Goal: Task Accomplishment & Management: Complete application form

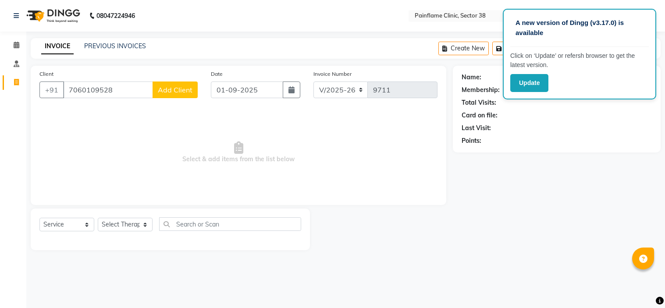
select select "3964"
select select "service"
type input "7060109528"
drag, startPoint x: 0, startPoint y: 0, endPoint x: 176, endPoint y: 93, distance: 198.7
click at [176, 93] on span "Add Client" at bounding box center [175, 89] width 35 height 9
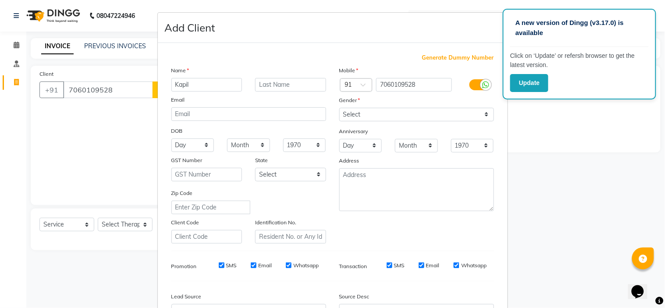
type input "Kapil"
click at [415, 117] on select "Select [DEMOGRAPHIC_DATA] [DEMOGRAPHIC_DATA] Other Prefer Not To Say" at bounding box center [416, 115] width 155 height 14
select select "[DEMOGRAPHIC_DATA]"
click at [339, 108] on select "Select [DEMOGRAPHIC_DATA] [DEMOGRAPHIC_DATA] Other Prefer Not To Say" at bounding box center [416, 115] width 155 height 14
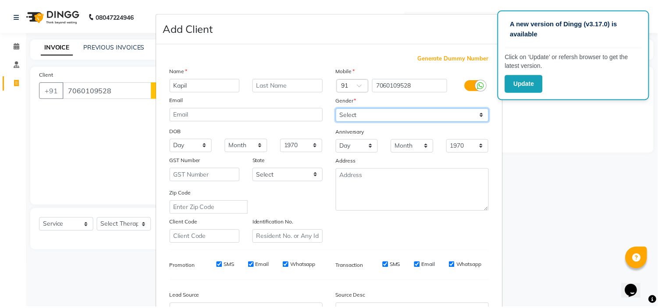
scroll to position [97, 0]
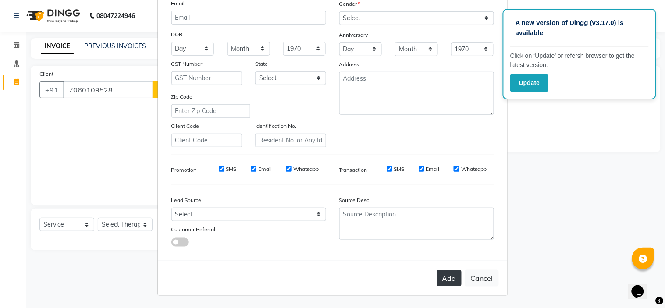
click at [452, 277] on button "Add" at bounding box center [449, 278] width 25 height 16
type input "70******28"
select select
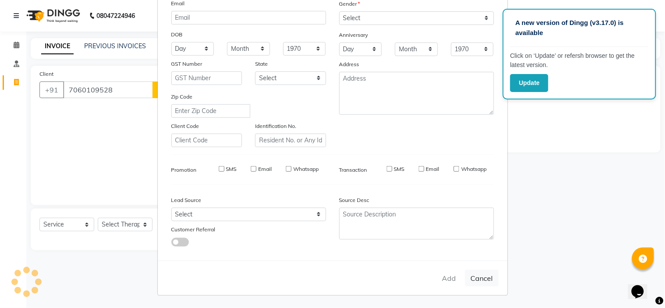
select select
checkbox input "false"
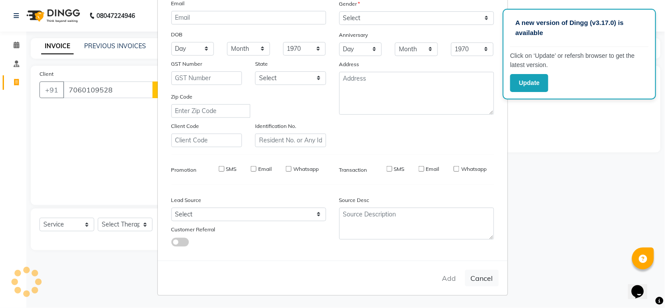
checkbox input "false"
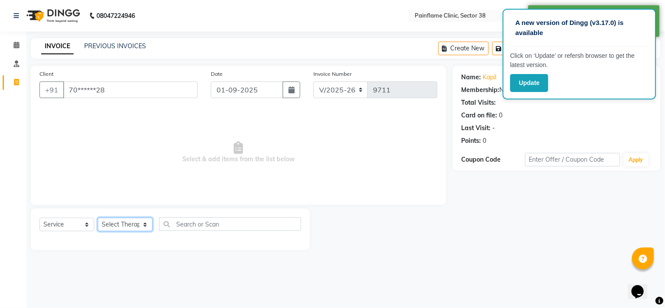
click at [140, 221] on select "Select Therapist [PERSON_NAME] Dr [PERSON_NAME] [PERSON_NAME] Dr [PERSON_NAME] …" at bounding box center [125, 225] width 55 height 14
select select "20209"
click at [98, 218] on select "Select Therapist [PERSON_NAME] Dr [PERSON_NAME] [PERSON_NAME] Dr [PERSON_NAME] …" at bounding box center [125, 225] width 55 height 14
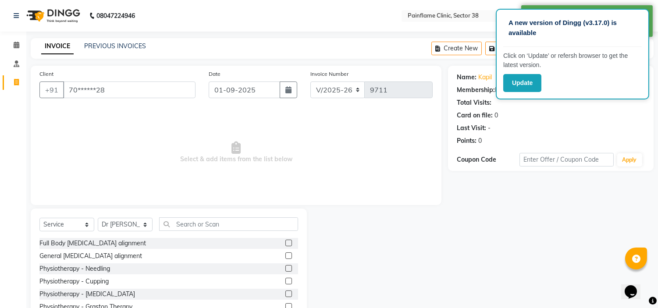
click at [285, 243] on label at bounding box center [288, 243] width 7 height 7
click at [285, 243] on input "checkbox" at bounding box center [288, 244] width 6 height 6
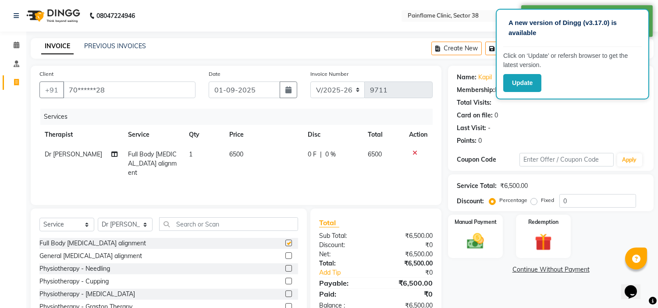
checkbox input "false"
click at [234, 154] on span "6500" at bounding box center [236, 154] width 14 height 8
select select "20209"
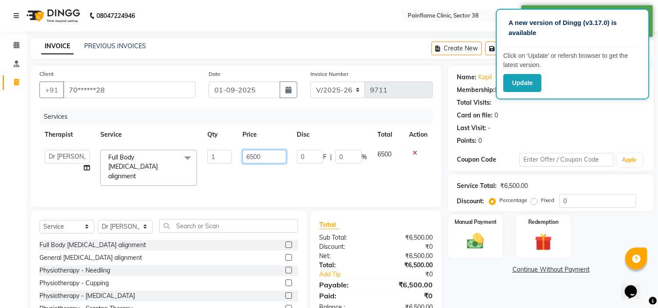
click at [246, 158] on input "6500" at bounding box center [264, 157] width 44 height 14
type input "1500"
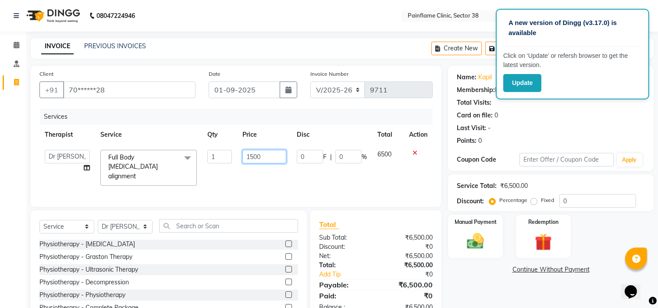
scroll to position [42, 0]
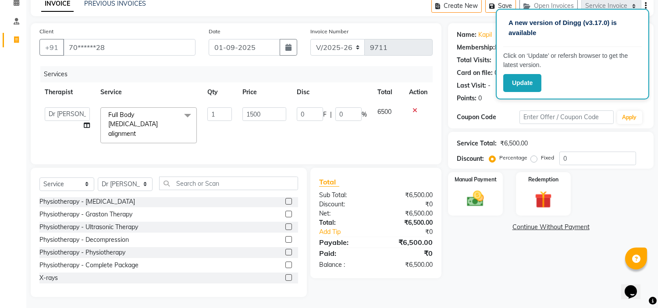
click at [285, 274] on label at bounding box center [288, 277] width 7 height 7
click at [285, 275] on input "checkbox" at bounding box center [288, 278] width 6 height 6
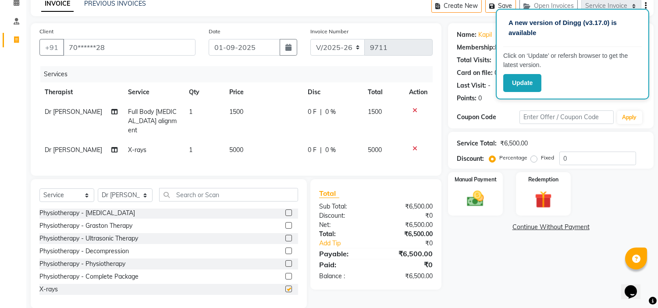
checkbox input "false"
click at [236, 146] on span "5000" at bounding box center [236, 150] width 14 height 8
select select "20209"
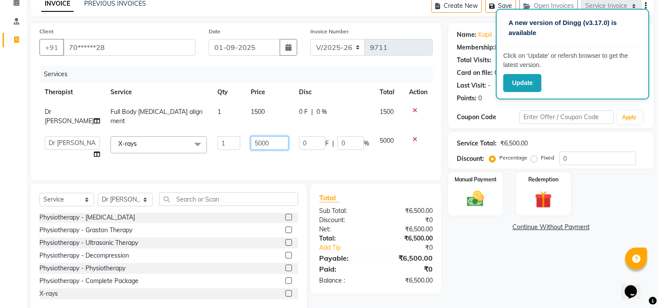
click at [251, 137] on input "5000" at bounding box center [270, 143] width 38 height 14
type input "2500"
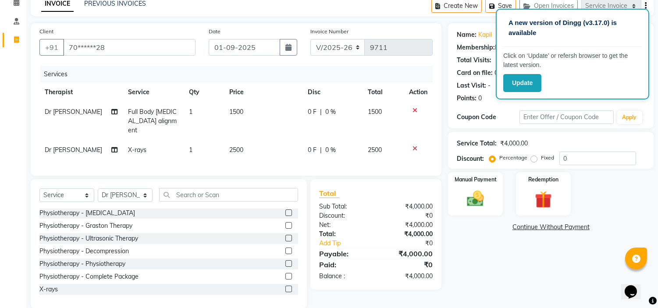
click at [541, 158] on label "Fixed" at bounding box center [547, 158] width 13 height 8
click at [535, 158] on input "Fixed" at bounding box center [535, 158] width 6 height 6
radio input "true"
click at [478, 190] on img at bounding box center [475, 199] width 29 height 21
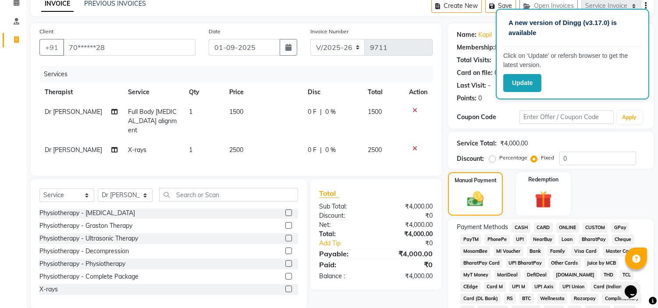
click at [519, 238] on span "UPI" at bounding box center [520, 239] width 14 height 10
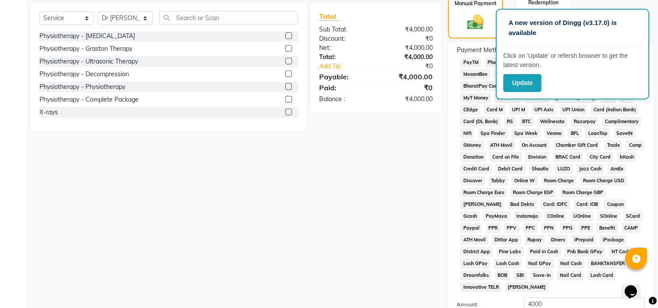
scroll to position [288, 0]
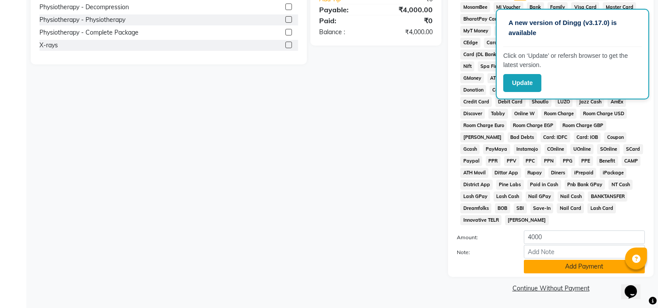
click at [534, 266] on button "Add Payment" at bounding box center [584, 267] width 121 height 14
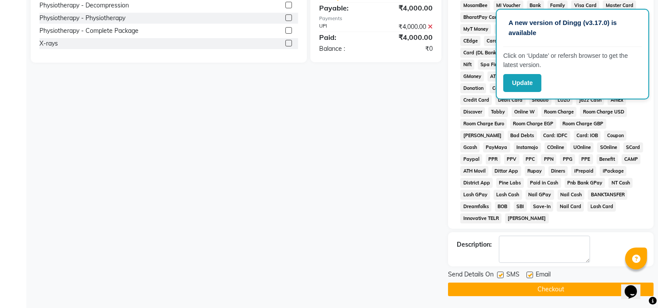
click at [527, 275] on label at bounding box center [529, 275] width 7 height 7
click at [527, 275] on input "checkbox" at bounding box center [529, 276] width 6 height 6
checkbox input "false"
click at [500, 277] on label at bounding box center [500, 275] width 7 height 7
click at [500, 277] on input "checkbox" at bounding box center [500, 276] width 6 height 6
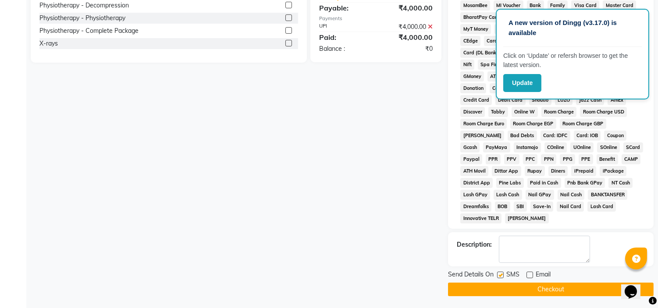
checkbox input "false"
click at [501, 291] on button "Checkout" at bounding box center [550, 290] width 205 height 14
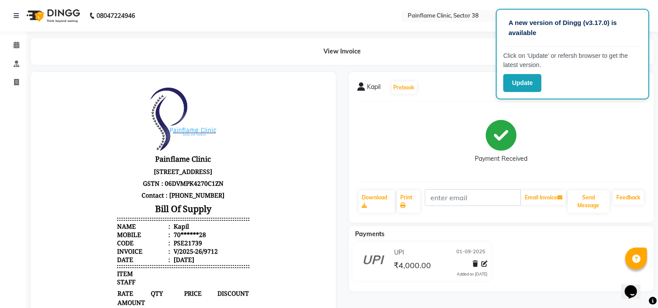
select select "service"
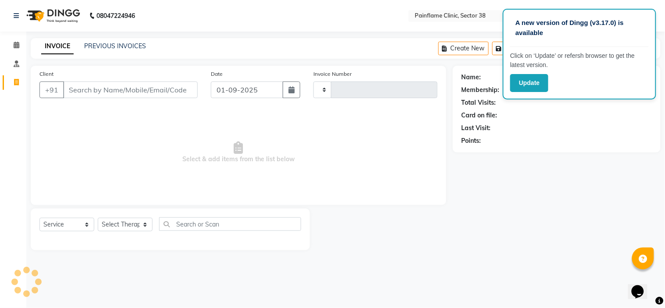
type input "9713"
select select "3964"
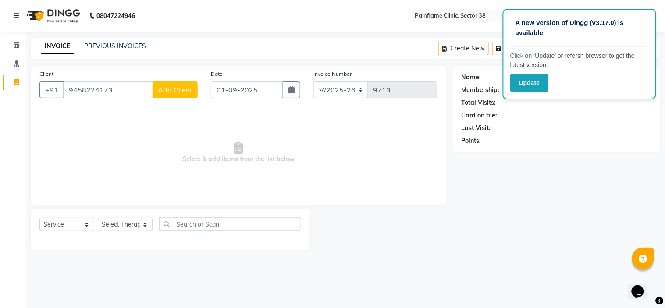
type input "9458224173"
click at [176, 92] on span "Add Client" at bounding box center [175, 89] width 35 height 9
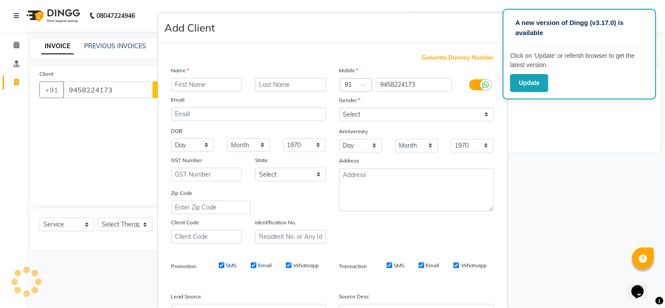
click at [176, 92] on div "Name Email DOB Day 01 02 03 04 05 06 07 08 09 10 11 12 13 14 15 16 17 18 19 20 …" at bounding box center [249, 155] width 168 height 178
click at [193, 87] on input "text" at bounding box center [206, 85] width 71 height 14
type input "[PERSON_NAME]"
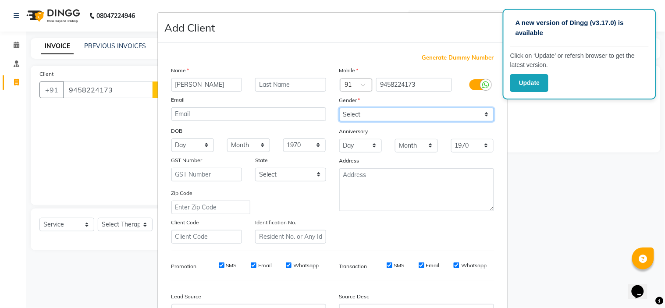
click at [411, 117] on select "Select [DEMOGRAPHIC_DATA] [DEMOGRAPHIC_DATA] Other Prefer Not To Say" at bounding box center [416, 115] width 155 height 14
select select "[DEMOGRAPHIC_DATA]"
click at [339, 108] on select "Select [DEMOGRAPHIC_DATA] [DEMOGRAPHIC_DATA] Other Prefer Not To Say" at bounding box center [416, 115] width 155 height 14
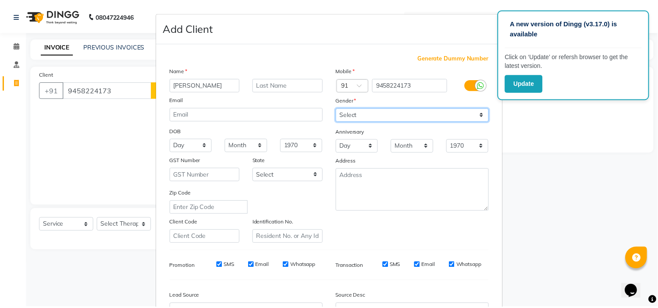
scroll to position [97, 0]
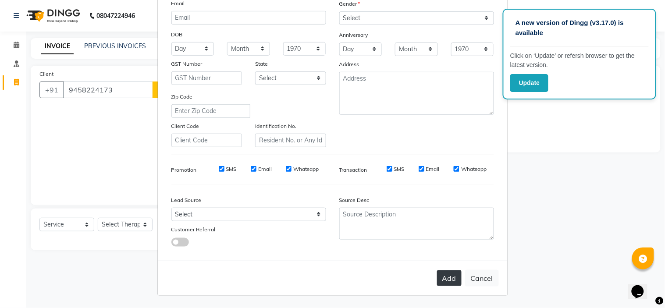
click at [448, 279] on button "Add" at bounding box center [449, 278] width 25 height 16
type input "94******73"
select select
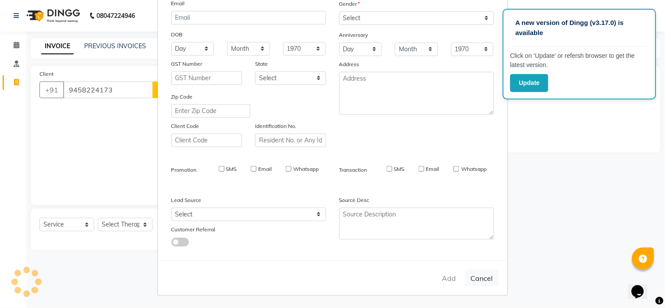
select select
checkbox input "false"
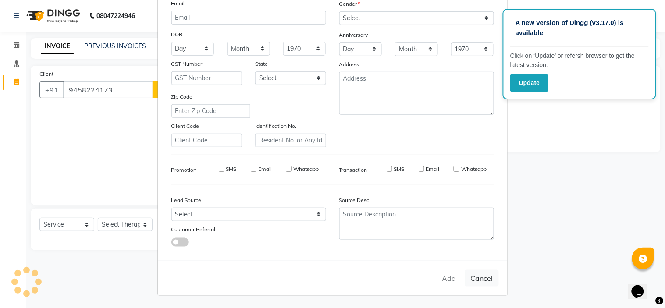
checkbox input "false"
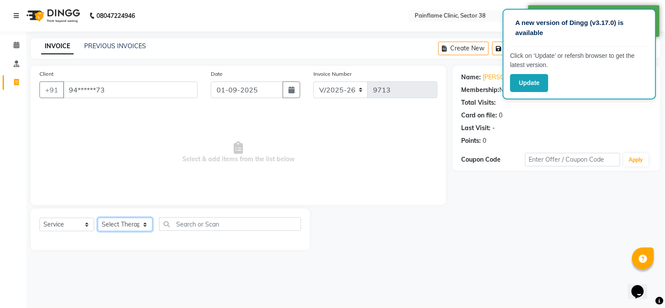
click at [123, 219] on select "Select Therapist [PERSON_NAME] Dr [PERSON_NAME] [PERSON_NAME] Dr [PERSON_NAME] …" at bounding box center [125, 225] width 55 height 14
select select "20212"
click at [98, 218] on select "Select Therapist [PERSON_NAME] Dr [PERSON_NAME] [PERSON_NAME] Dr [PERSON_NAME] …" at bounding box center [125, 225] width 55 height 14
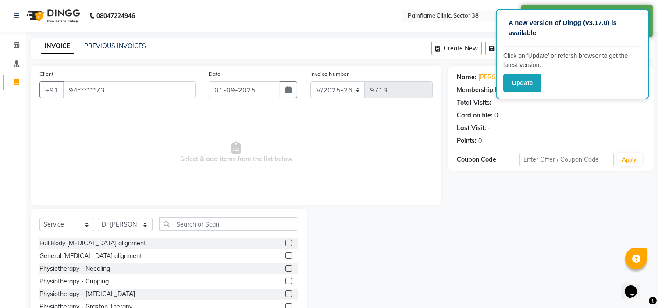
click at [285, 253] on div at bounding box center [291, 256] width 13 height 11
click at [285, 256] on label at bounding box center [288, 255] width 7 height 7
click at [285, 256] on input "checkbox" at bounding box center [288, 256] width 6 height 6
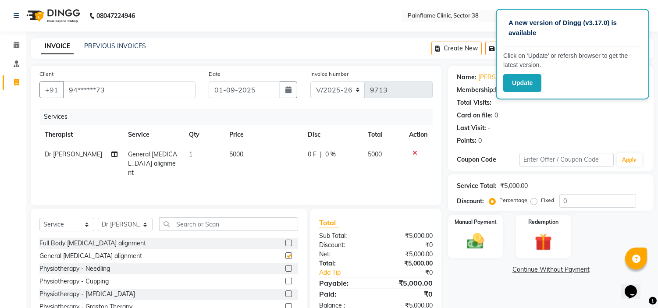
checkbox input "false"
click at [233, 156] on span "5000" at bounding box center [236, 154] width 14 height 8
select select "20212"
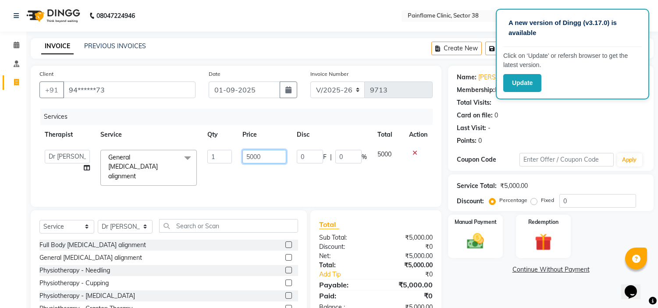
click at [244, 156] on input "5000" at bounding box center [264, 157] width 44 height 14
type input "3500"
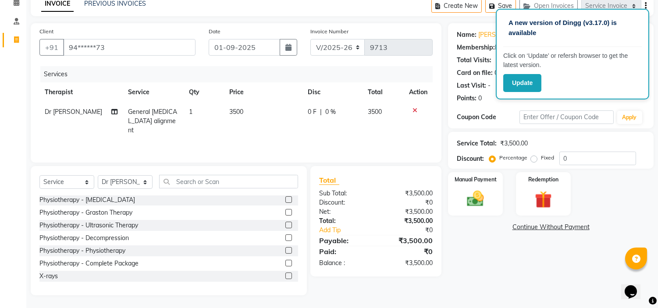
click at [285, 275] on label at bounding box center [288, 276] width 7 height 7
click at [285, 275] on input "checkbox" at bounding box center [288, 276] width 6 height 6
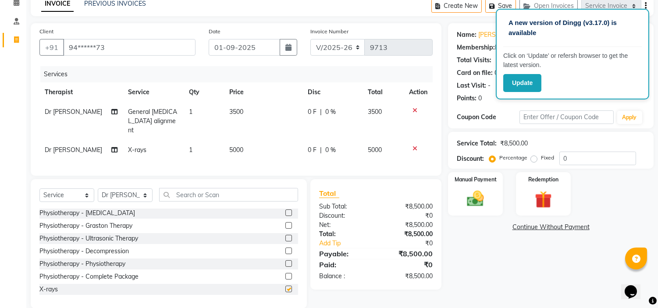
checkbox input "false"
click at [241, 146] on span "5000" at bounding box center [236, 150] width 14 height 8
select select "20212"
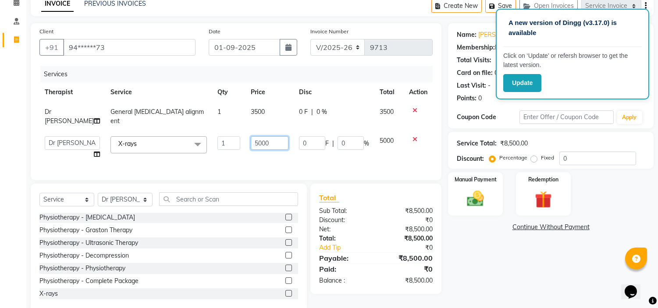
click at [251, 138] on input "5000" at bounding box center [270, 143] width 38 height 14
type input "1800"
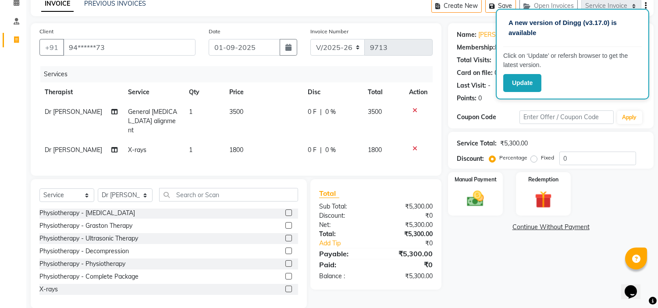
click at [541, 159] on label "Fixed" at bounding box center [547, 158] width 13 height 8
click at [535, 159] on input "Fixed" at bounding box center [535, 158] width 6 height 6
radio input "true"
click at [492, 180] on label "Manual Payment" at bounding box center [475, 179] width 44 height 8
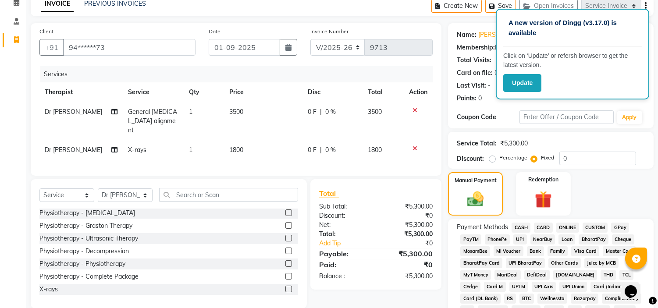
click at [545, 227] on span "CARD" at bounding box center [543, 228] width 19 height 10
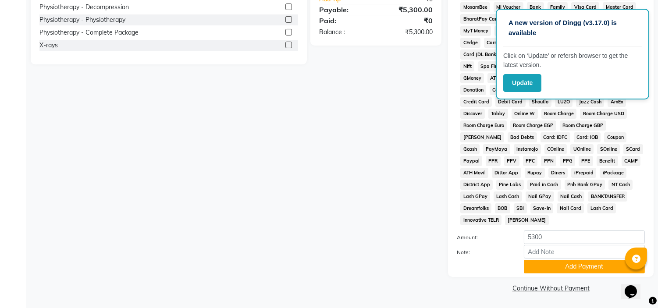
click at [563, 273] on div "Payment Methods CASH CARD ONLINE CUSTOM GPay PayTM PhonePe UPI NearBuy Loan Bha…" at bounding box center [550, 126] width 205 height 302
click at [564, 264] on button "Add Payment" at bounding box center [584, 267] width 121 height 14
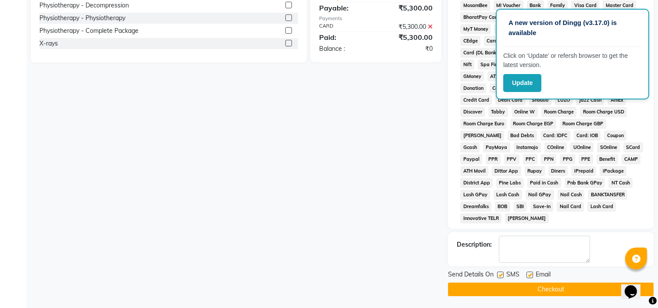
click at [531, 274] on label at bounding box center [529, 275] width 7 height 7
click at [531, 274] on input "checkbox" at bounding box center [529, 276] width 6 height 6
checkbox input "false"
click at [501, 276] on label at bounding box center [500, 275] width 7 height 7
click at [501, 276] on input "checkbox" at bounding box center [500, 276] width 6 height 6
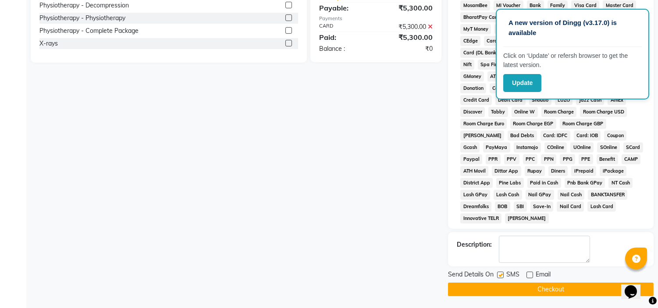
checkbox input "false"
click at [504, 287] on button "Checkout" at bounding box center [550, 290] width 205 height 14
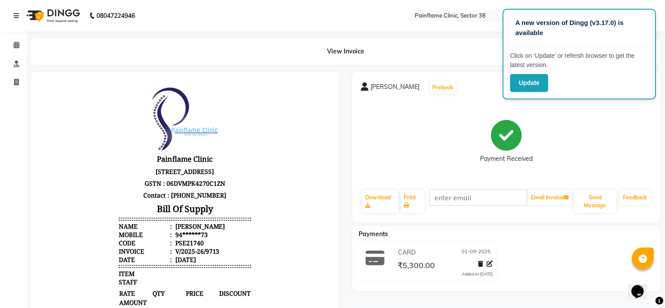
select select "3964"
select select "service"
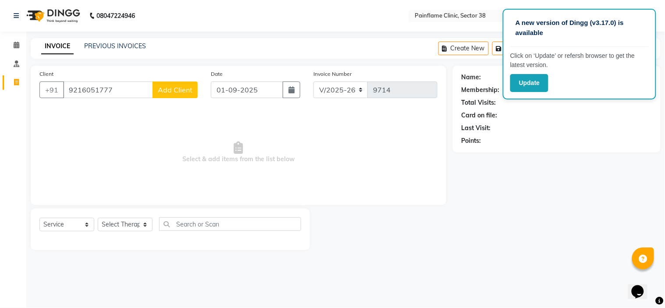
type input "9216051777"
click at [173, 98] on button "Add Client" at bounding box center [174, 89] width 45 height 17
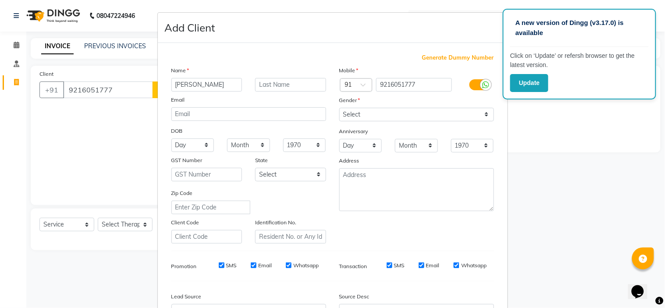
type input "[PERSON_NAME]"
click at [382, 111] on select "Select [DEMOGRAPHIC_DATA] [DEMOGRAPHIC_DATA] Other Prefer Not To Say" at bounding box center [416, 115] width 155 height 14
select select "[DEMOGRAPHIC_DATA]"
click at [339, 108] on select "Select [DEMOGRAPHIC_DATA] [DEMOGRAPHIC_DATA] Other Prefer Not To Say" at bounding box center [416, 115] width 155 height 14
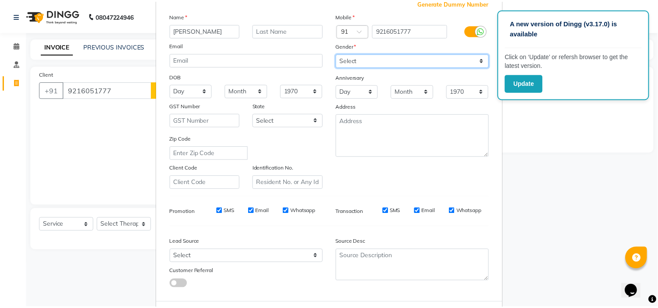
scroll to position [97, 0]
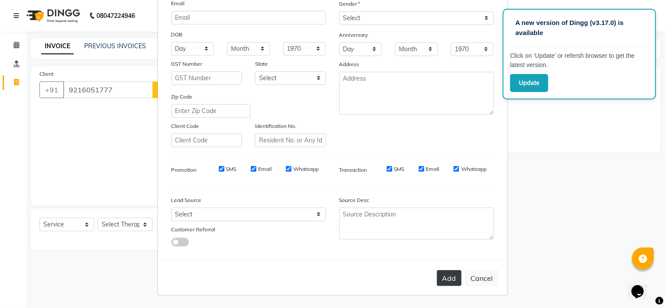
click at [443, 281] on button "Add" at bounding box center [449, 278] width 25 height 16
type input "92******77"
select select
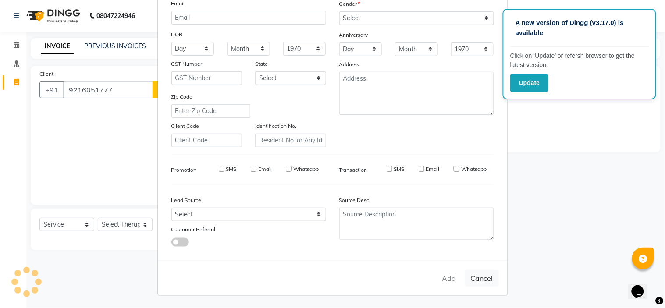
select select
checkbox input "false"
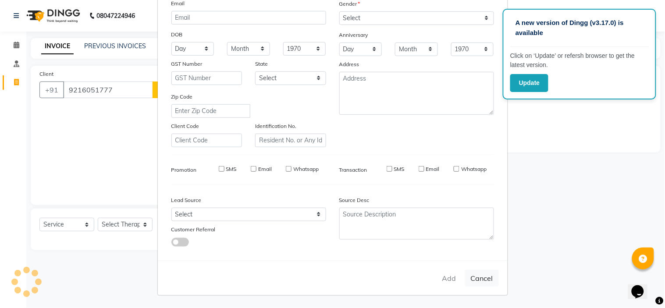
checkbox input "false"
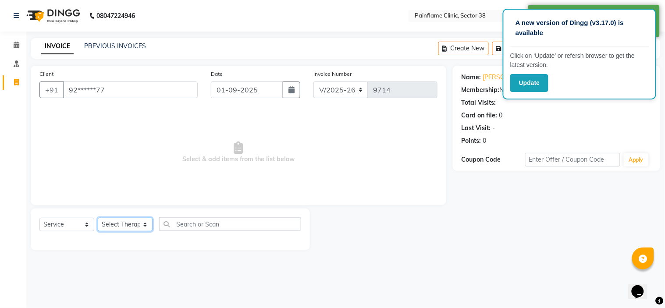
click at [133, 222] on select "Select Therapist [PERSON_NAME] Dr [PERSON_NAME] [PERSON_NAME] Dr [PERSON_NAME] …" at bounding box center [125, 225] width 55 height 14
select select "20216"
click at [98, 218] on select "Select Therapist [PERSON_NAME] Dr [PERSON_NAME] [PERSON_NAME] Dr [PERSON_NAME] …" at bounding box center [125, 225] width 55 height 14
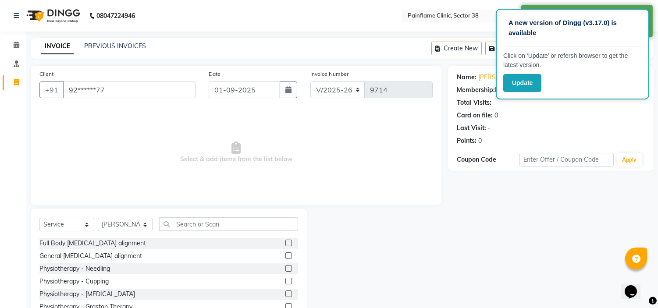
click at [285, 256] on label at bounding box center [288, 255] width 7 height 7
click at [285, 256] on input "checkbox" at bounding box center [288, 256] width 6 height 6
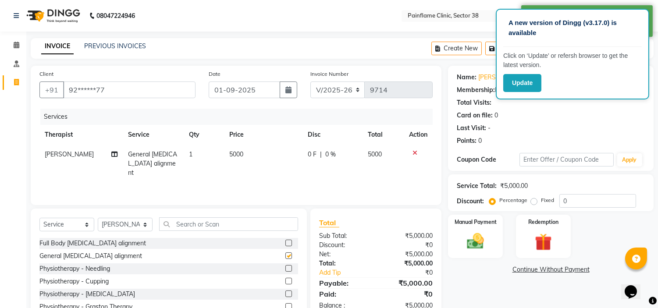
checkbox input "false"
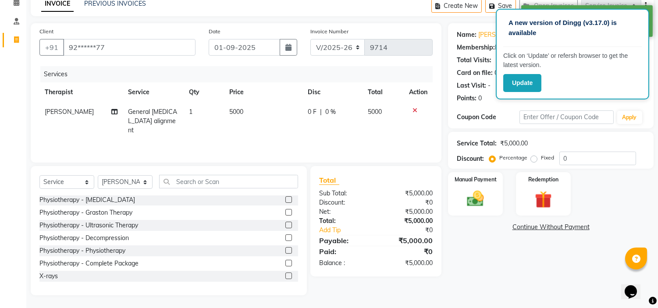
click at [285, 273] on label at bounding box center [288, 276] width 7 height 7
click at [285, 273] on input "checkbox" at bounding box center [288, 276] width 6 height 6
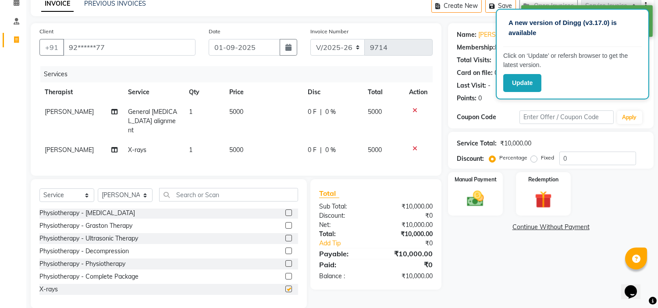
checkbox input "false"
click at [234, 106] on td "5000" at bounding box center [263, 121] width 78 height 38
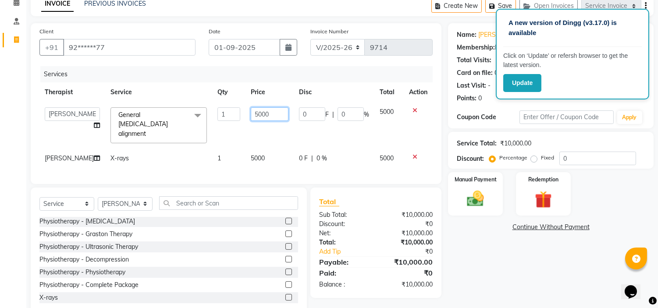
click at [251, 113] on input "5000" at bounding box center [270, 114] width 38 height 14
type input "2000"
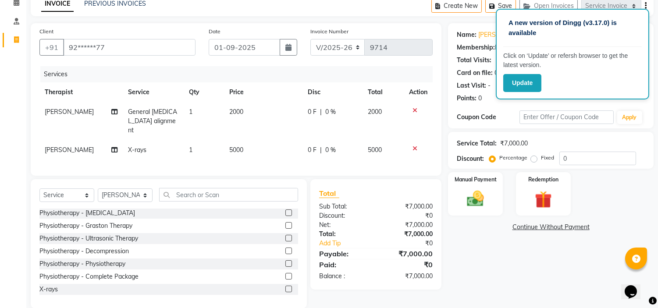
click at [252, 149] on td "5000" at bounding box center [263, 150] width 78 height 20
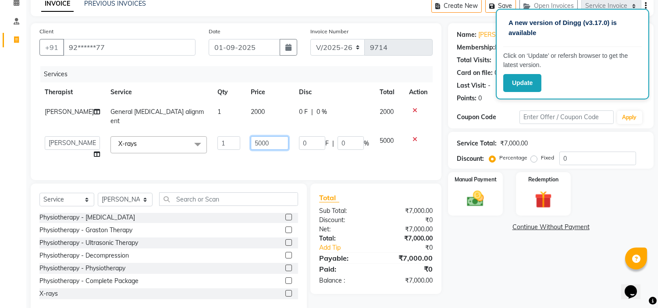
click at [254, 136] on input "5000" at bounding box center [270, 143] width 38 height 14
type input "1800"
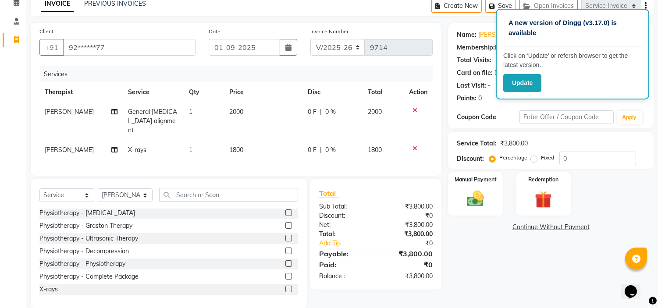
click at [541, 159] on label "Fixed" at bounding box center [547, 158] width 13 height 8
click at [532, 159] on input "Fixed" at bounding box center [535, 158] width 6 height 6
radio input "true"
click at [463, 196] on img at bounding box center [475, 199] width 29 height 21
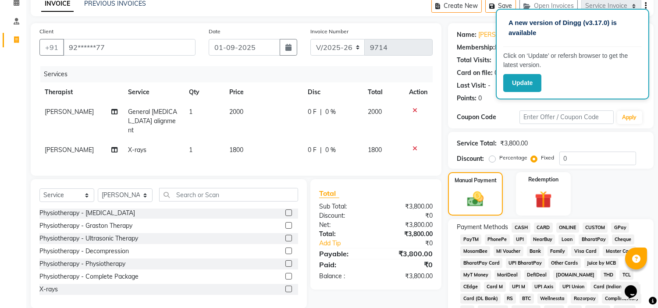
click at [544, 228] on span "CARD" at bounding box center [543, 228] width 19 height 10
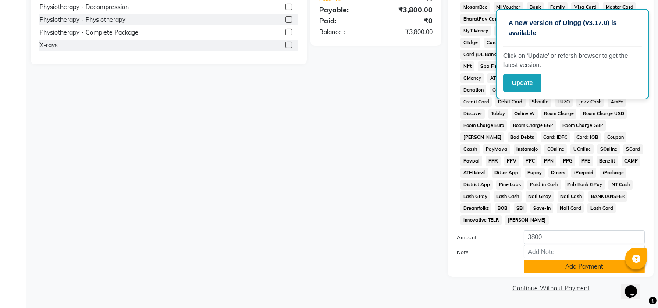
click at [553, 269] on button "Add Payment" at bounding box center [584, 267] width 121 height 14
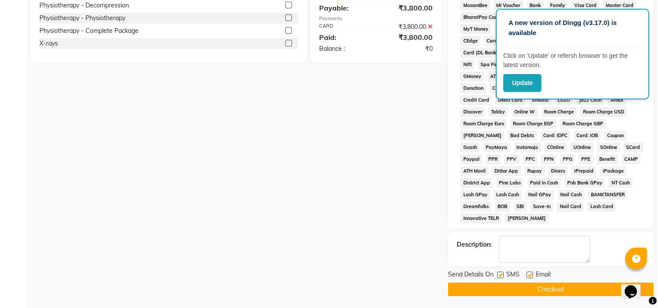
click at [527, 275] on label at bounding box center [529, 275] width 7 height 7
click at [527, 275] on input "checkbox" at bounding box center [529, 276] width 6 height 6
checkbox input "false"
click at [503, 274] on label at bounding box center [500, 275] width 7 height 7
click at [503, 274] on input "checkbox" at bounding box center [500, 276] width 6 height 6
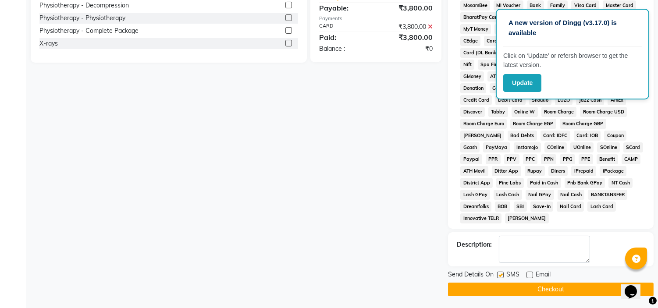
checkbox input "false"
click at [501, 294] on button "Checkout" at bounding box center [550, 290] width 205 height 14
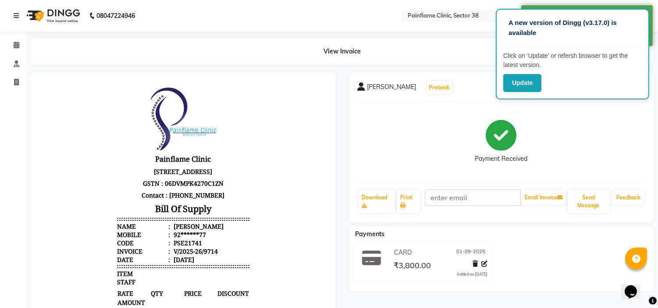
select select "service"
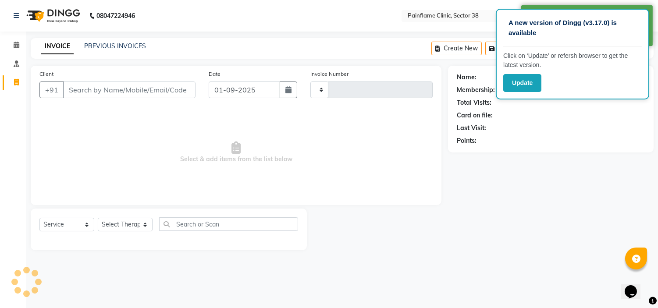
type input "9715"
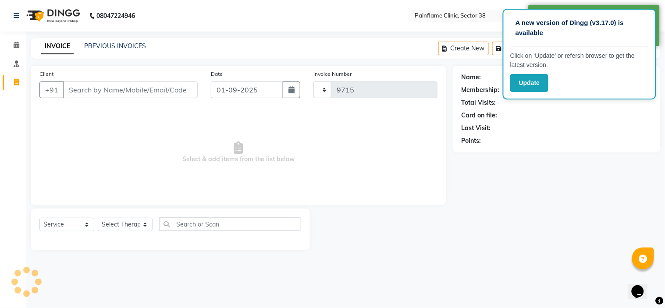
select select "3964"
click at [99, 42] on link "PREVIOUS INVOICES" at bounding box center [115, 46] width 62 height 8
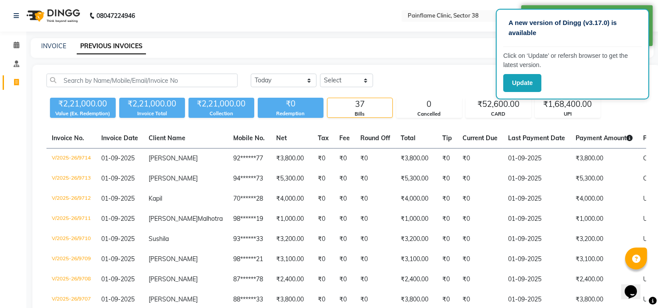
select select "service"
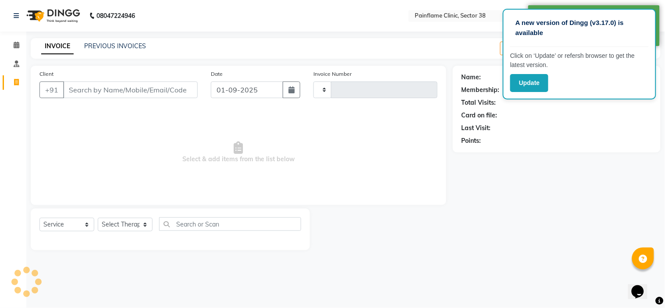
type input "9715"
select select "3964"
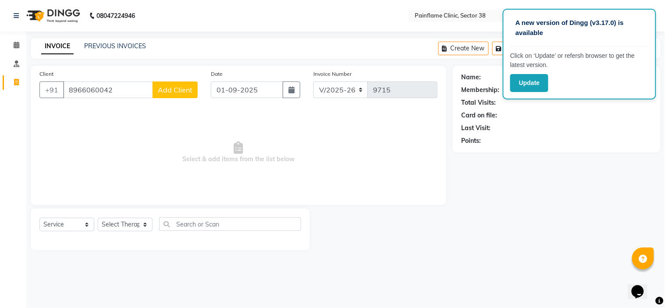
type input "8966060042"
click at [171, 98] on button "Add Client" at bounding box center [174, 89] width 45 height 17
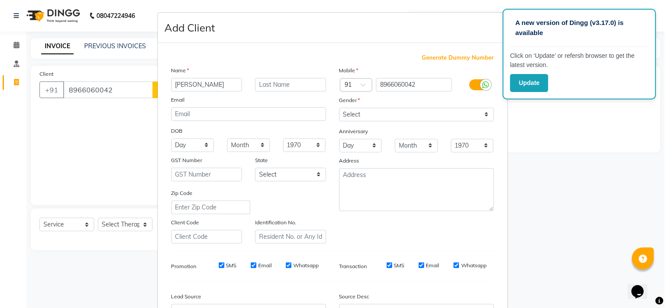
type input "[PERSON_NAME]"
drag, startPoint x: 396, startPoint y: 113, endPoint x: 389, endPoint y: 151, distance: 38.9
click at [389, 151] on div "Mobile Country Code × 91 8966060042 Gender Select [DEMOGRAPHIC_DATA] [DEMOGRAPH…" at bounding box center [417, 155] width 168 height 178
select select "[DEMOGRAPHIC_DATA]"
click at [339, 108] on select "Select [DEMOGRAPHIC_DATA] [DEMOGRAPHIC_DATA] Other Prefer Not To Say" at bounding box center [416, 115] width 155 height 14
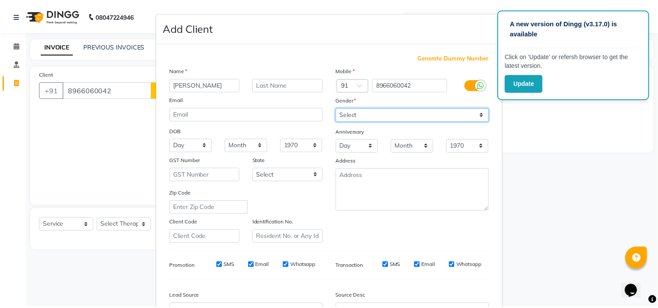
scroll to position [97, 0]
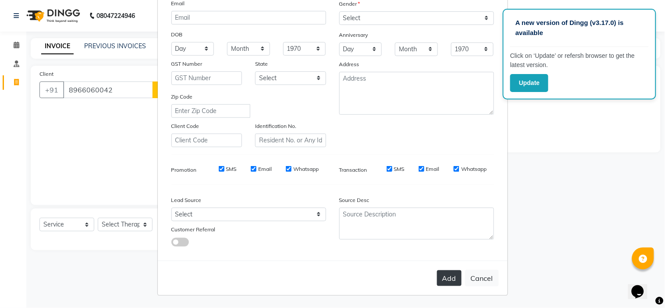
click at [444, 278] on button "Add" at bounding box center [449, 278] width 25 height 16
type input "89******42"
select select
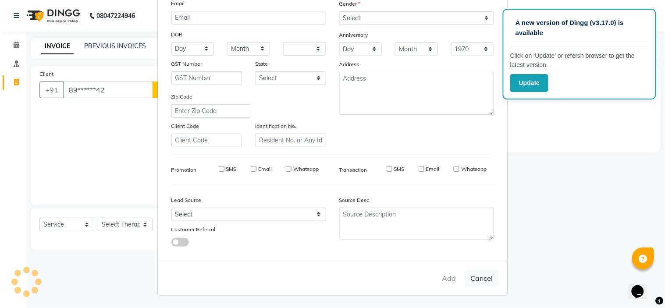
select select
checkbox input "false"
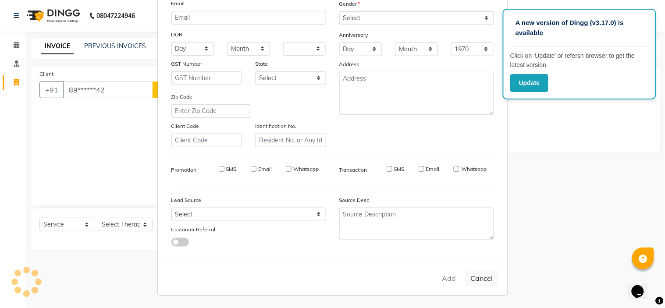
checkbox input "false"
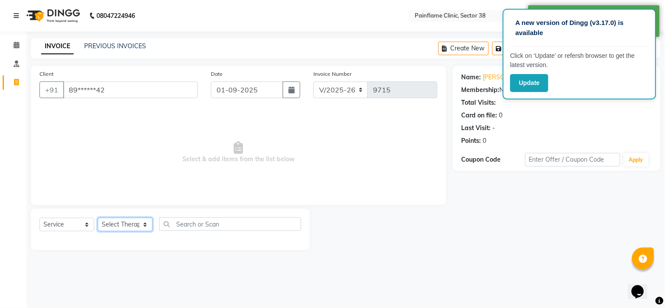
click at [101, 228] on select "Select Therapist [PERSON_NAME] Dr [PERSON_NAME] [PERSON_NAME] Dr [PERSON_NAME] …" at bounding box center [125, 225] width 55 height 14
select select "20209"
click at [98, 218] on select "Select Therapist [PERSON_NAME] Dr [PERSON_NAME] [PERSON_NAME] Dr [PERSON_NAME] …" at bounding box center [125, 225] width 55 height 14
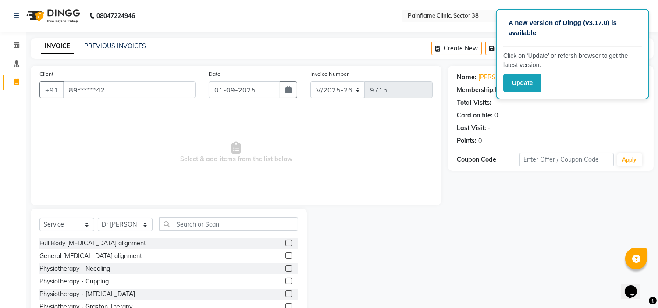
click at [285, 243] on label at bounding box center [288, 243] width 7 height 7
click at [285, 243] on input "checkbox" at bounding box center [288, 244] width 6 height 6
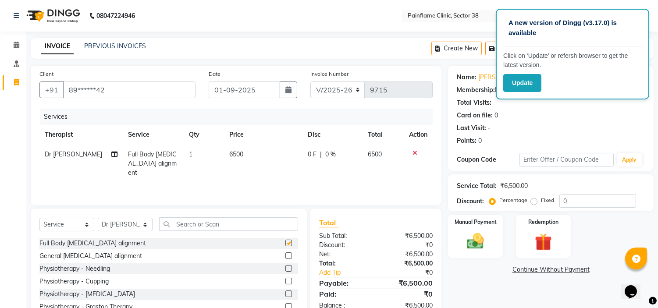
checkbox input "false"
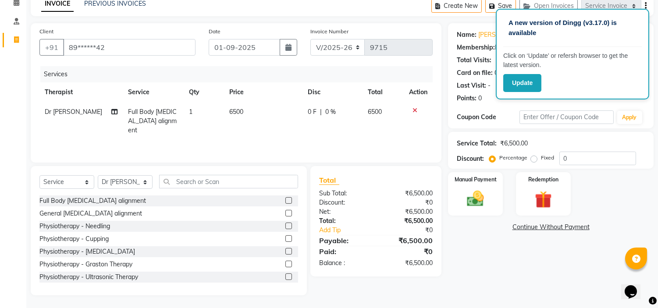
scroll to position [52, 0]
click at [285, 273] on label at bounding box center [288, 276] width 7 height 7
click at [285, 273] on input "checkbox" at bounding box center [288, 276] width 6 height 6
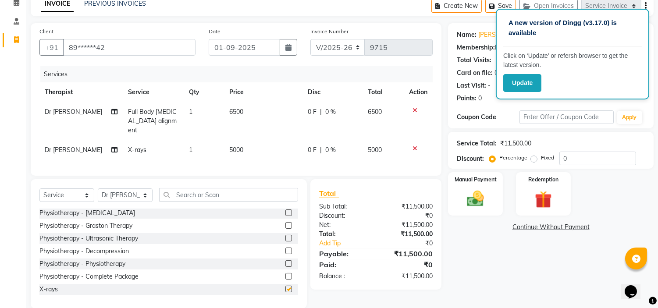
checkbox input "false"
click at [234, 146] on span "5000" at bounding box center [236, 150] width 14 height 8
select select "20209"
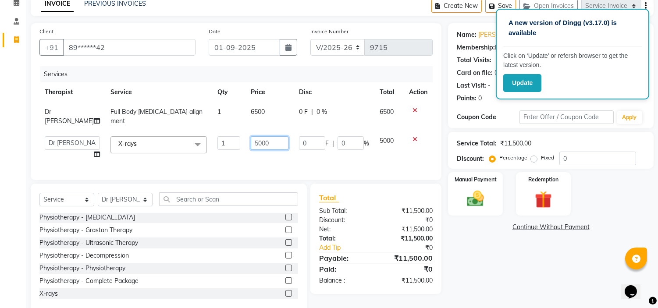
click at [251, 136] on input "5000" at bounding box center [270, 143] width 38 height 14
type input "2900"
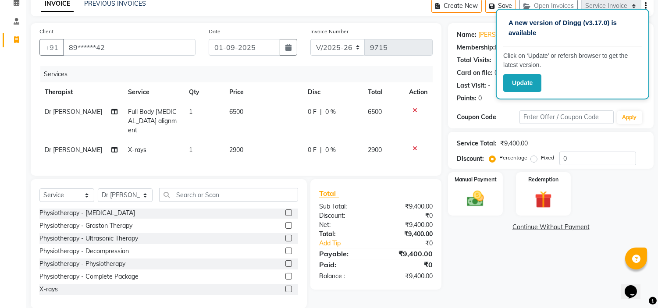
click at [541, 159] on label "Fixed" at bounding box center [547, 158] width 13 height 8
click at [534, 159] on input "Fixed" at bounding box center [535, 158] width 6 height 6
radio input "true"
click at [489, 184] on div "Manual Payment" at bounding box center [475, 193] width 57 height 45
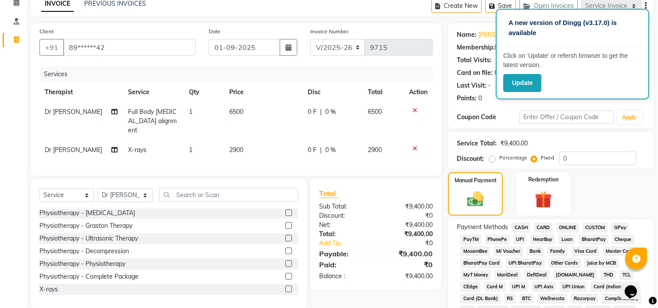
click at [524, 237] on span "UPI" at bounding box center [520, 239] width 14 height 10
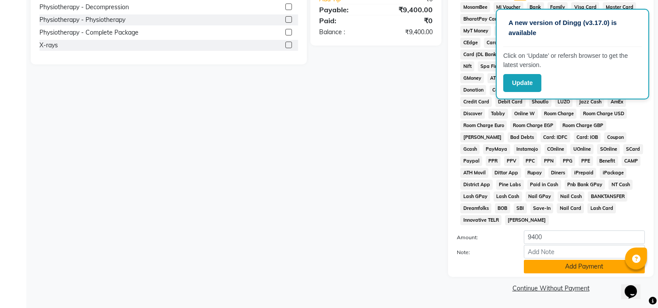
click at [536, 269] on button "Add Payment" at bounding box center [584, 267] width 121 height 14
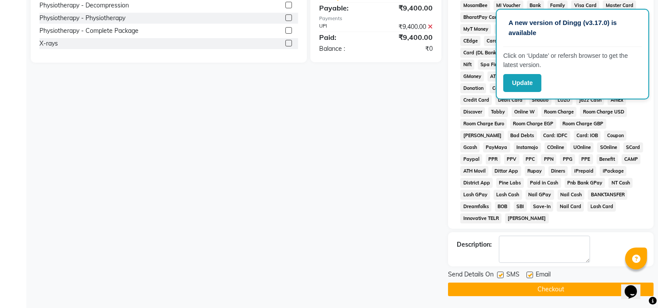
click at [529, 277] on label at bounding box center [529, 275] width 7 height 7
click at [529, 277] on input "checkbox" at bounding box center [529, 276] width 6 height 6
checkbox input "false"
click at [503, 276] on label at bounding box center [500, 275] width 7 height 7
click at [503, 276] on input "checkbox" at bounding box center [500, 276] width 6 height 6
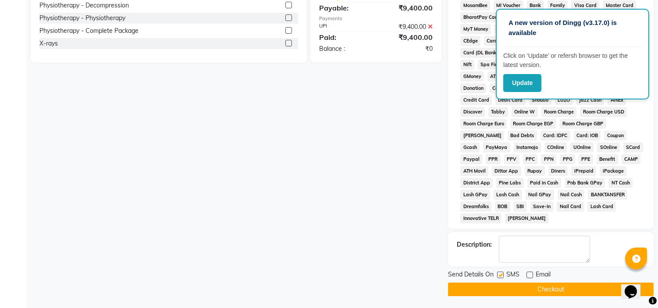
checkbox input "false"
click at [509, 291] on button "Checkout" at bounding box center [550, 290] width 205 height 14
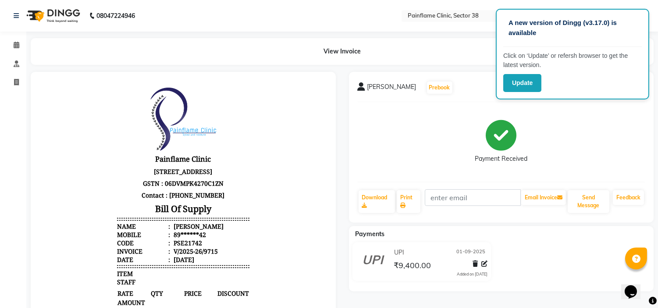
select select "service"
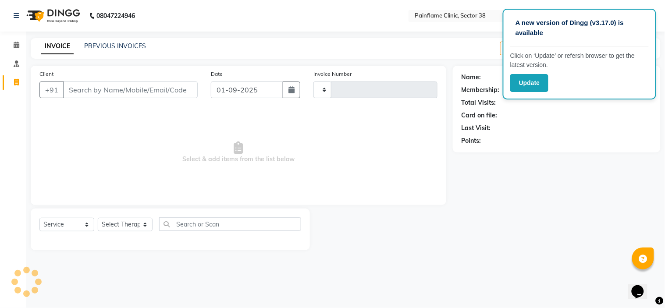
type input "9716"
select select "3964"
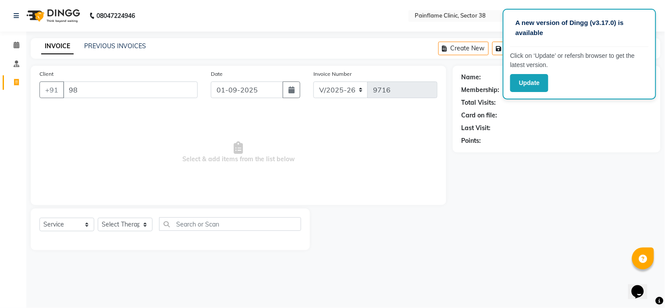
type input "98"
click at [103, 42] on div "PREVIOUS INVOICES" at bounding box center [115, 46] width 62 height 9
click at [107, 48] on link "PREVIOUS INVOICES" at bounding box center [115, 46] width 62 height 8
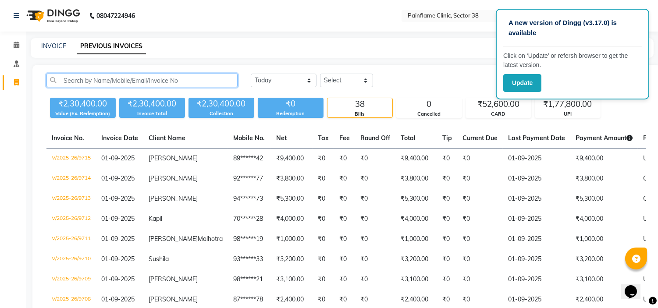
click at [174, 82] on input "text" at bounding box center [141, 81] width 191 height 14
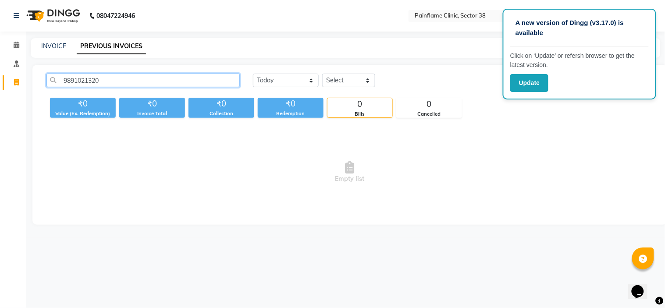
type input "9891021320"
